Goal: Navigation & Orientation: Find specific page/section

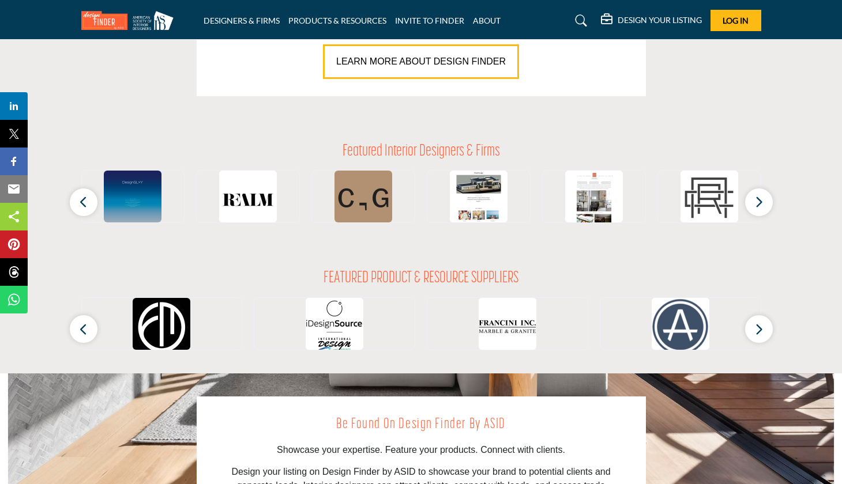
scroll to position [995, 0]
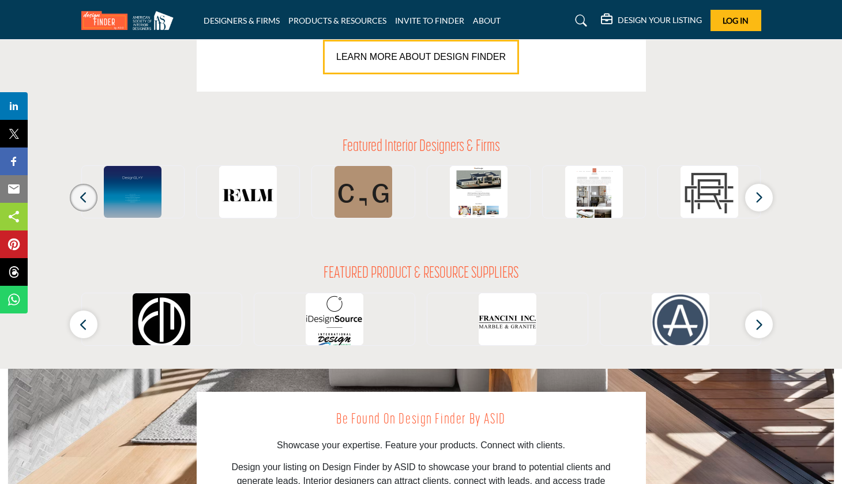
click at [94, 196] on button "button" at bounding box center [84, 198] width 28 height 28
click at [765, 197] on button "button" at bounding box center [759, 198] width 28 height 28
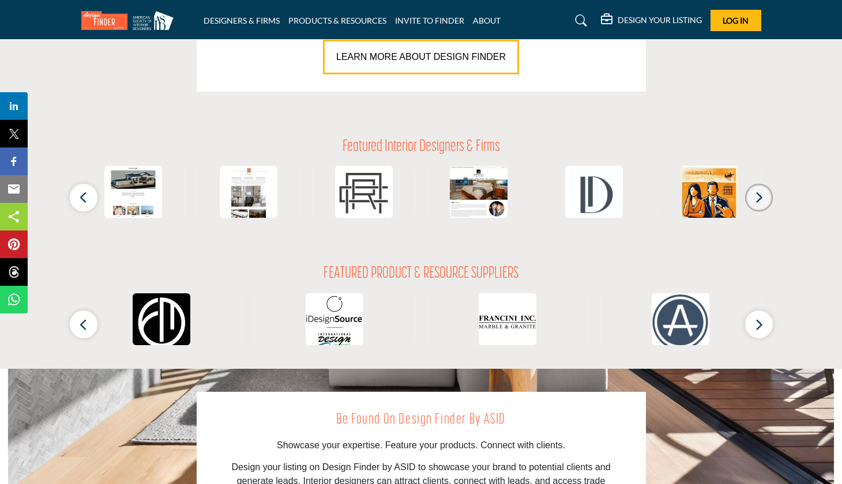
click at [765, 197] on button "button" at bounding box center [759, 198] width 28 height 28
click at [761, 198] on icon "button" at bounding box center [758, 197] width 9 height 14
click at [84, 201] on icon "button" at bounding box center [83, 197] width 9 height 14
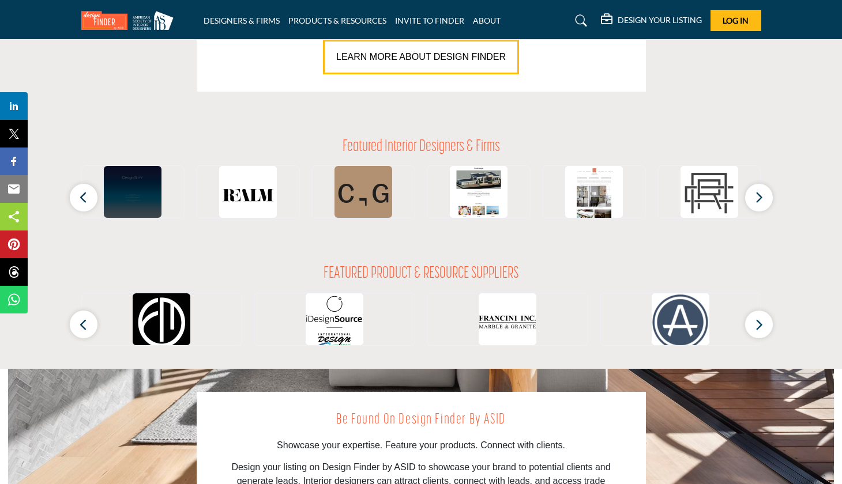
click at [144, 195] on img at bounding box center [133, 195] width 58 height 58
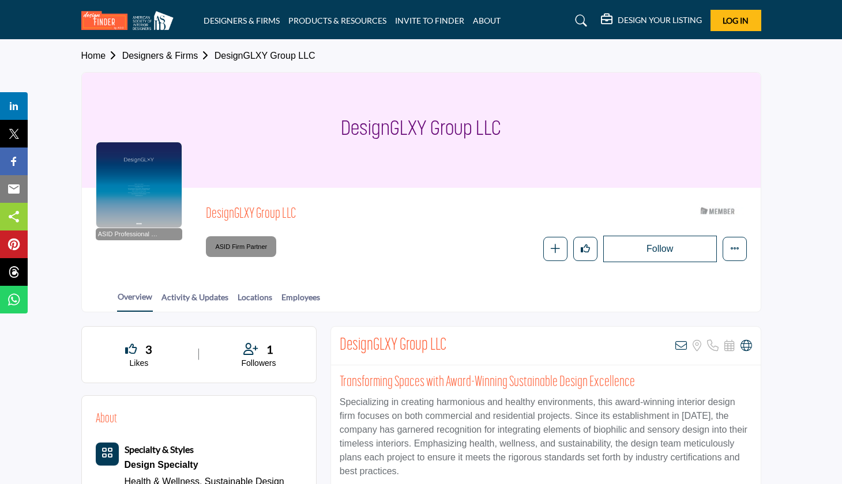
click at [292, 58] on link "DesignGLXY Group LLC" at bounding box center [265, 56] width 101 height 10
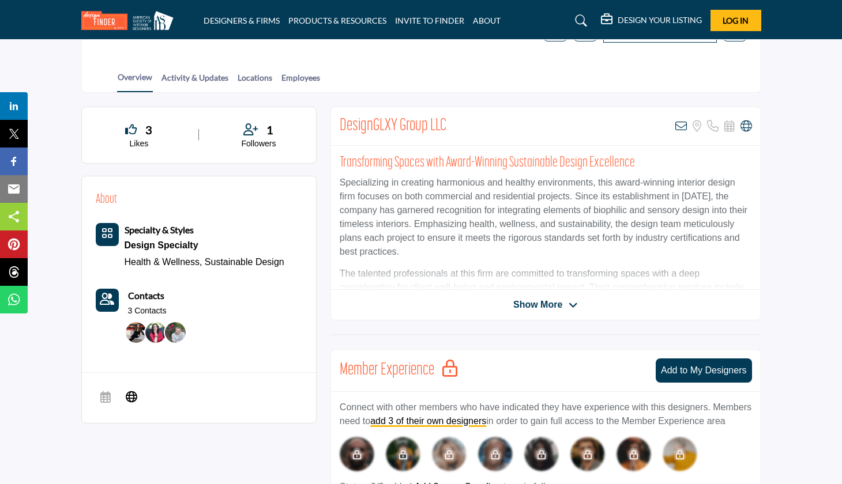
scroll to position [215, 0]
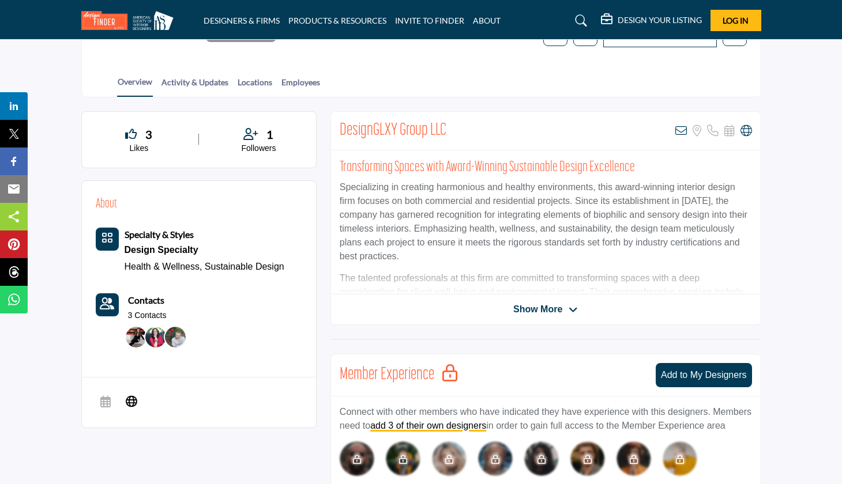
click at [140, 332] on img at bounding box center [136, 337] width 21 height 21
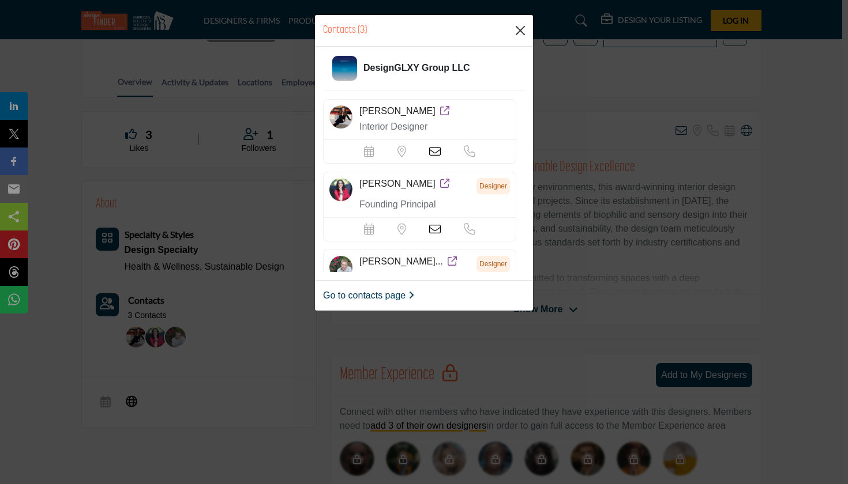
click at [520, 32] on button "Close" at bounding box center [519, 30] width 17 height 17
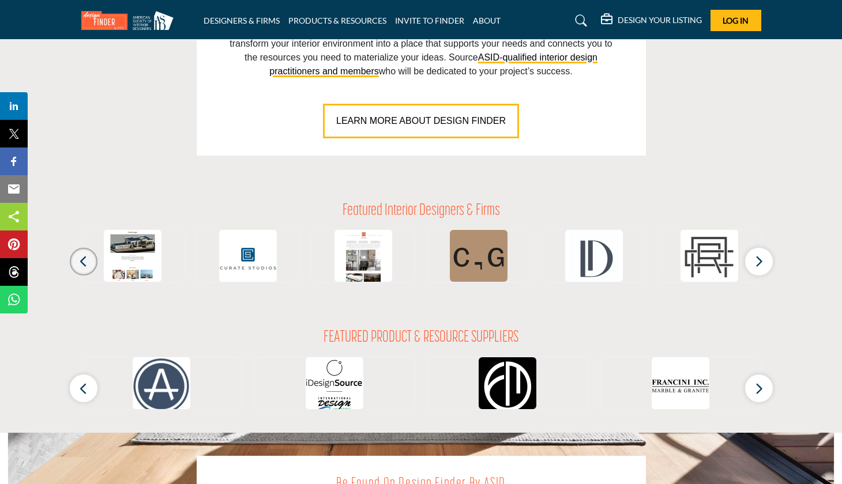
click at [83, 262] on icon "button" at bounding box center [83, 261] width 9 height 14
click at [132, 247] on img at bounding box center [133, 259] width 58 height 58
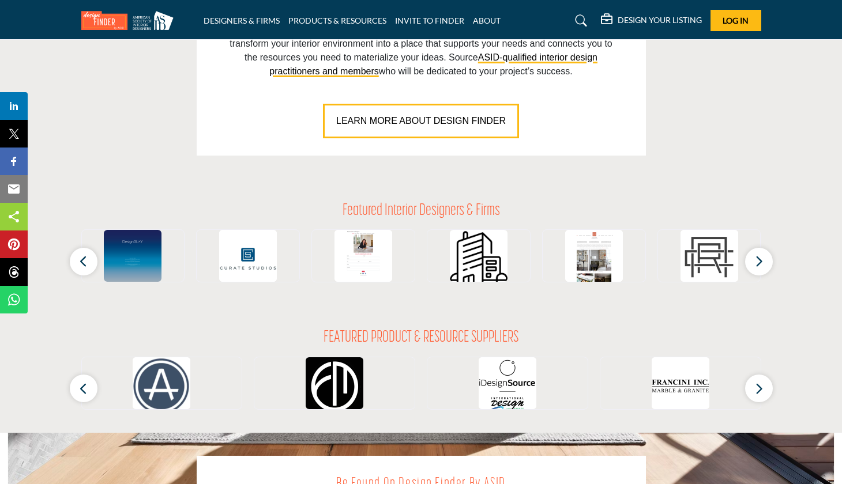
scroll to position [931, 0]
click at [373, 254] on img at bounding box center [363, 259] width 58 height 58
